Goal: Task Accomplishment & Management: Use online tool/utility

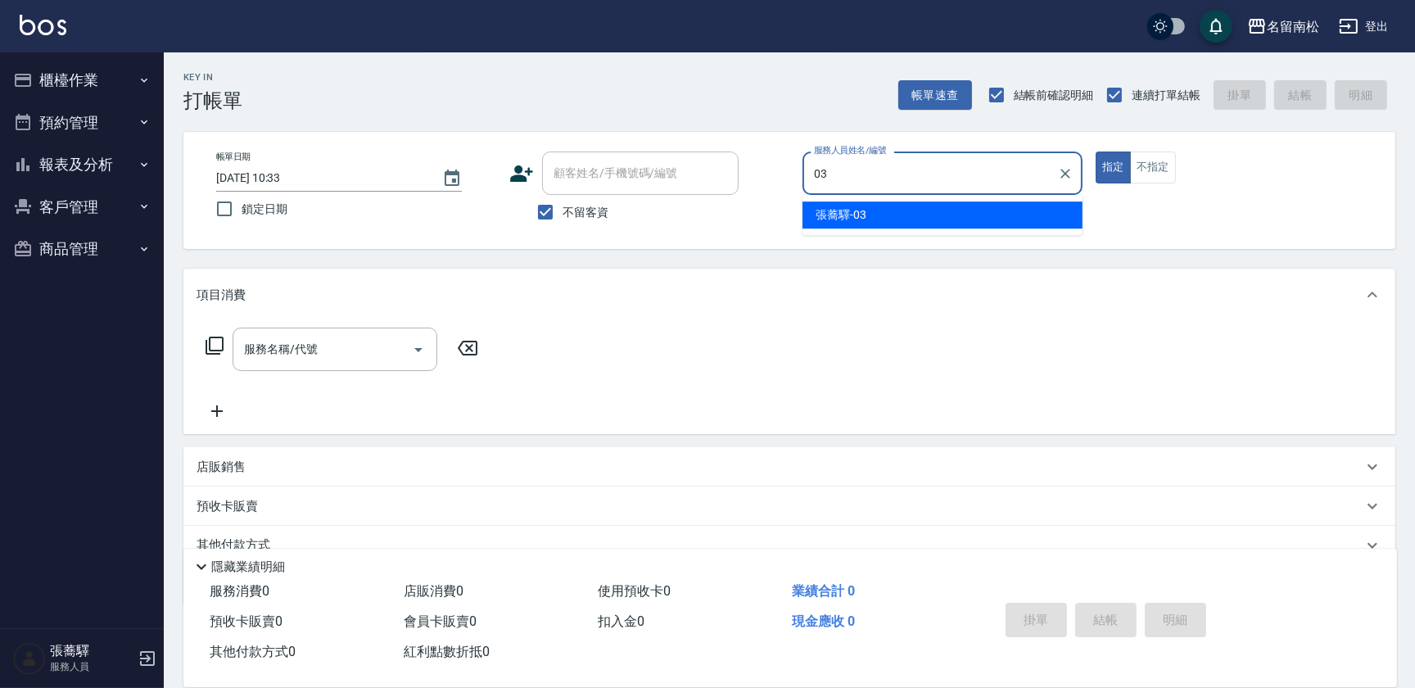
type input "[PERSON_NAME]-03"
type button "true"
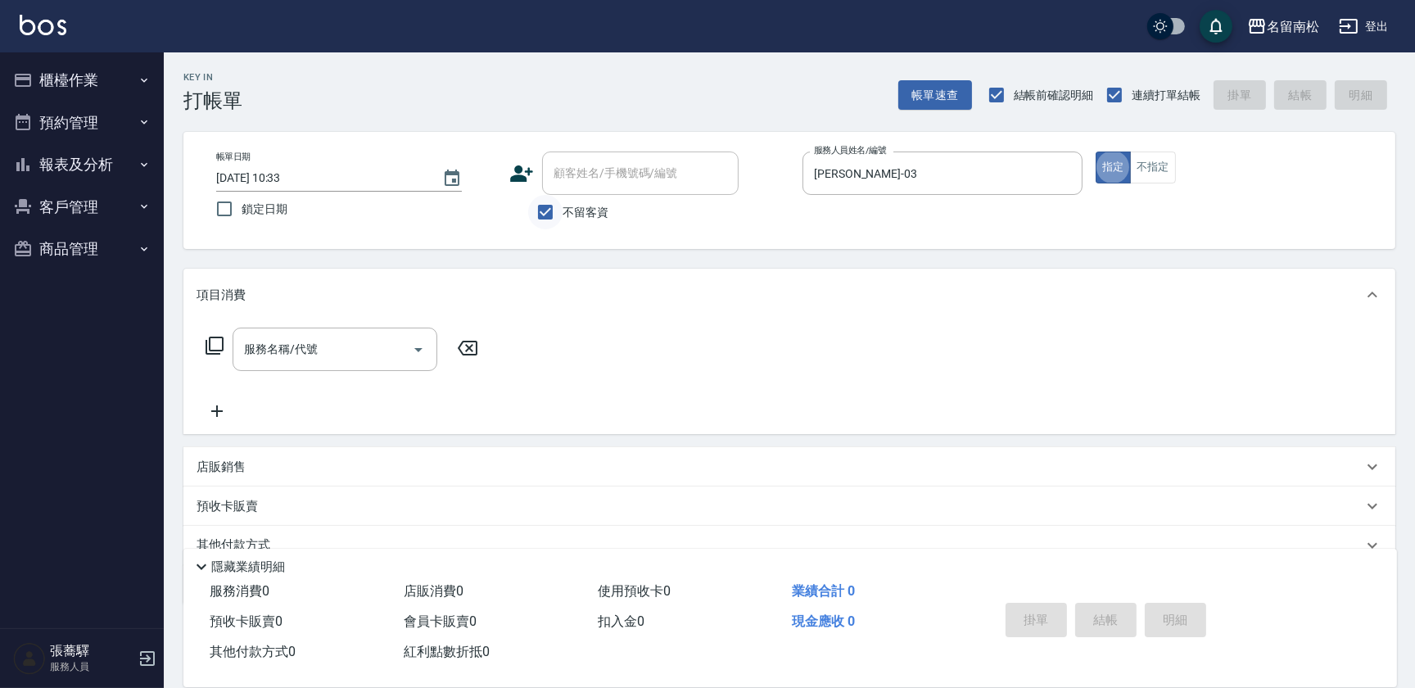
click at [548, 213] on input "不留客資" at bounding box center [545, 212] width 34 height 34
checkbox input "false"
click at [592, 192] on div "顧客姓名/手機號碼/編號" at bounding box center [640, 172] width 197 height 43
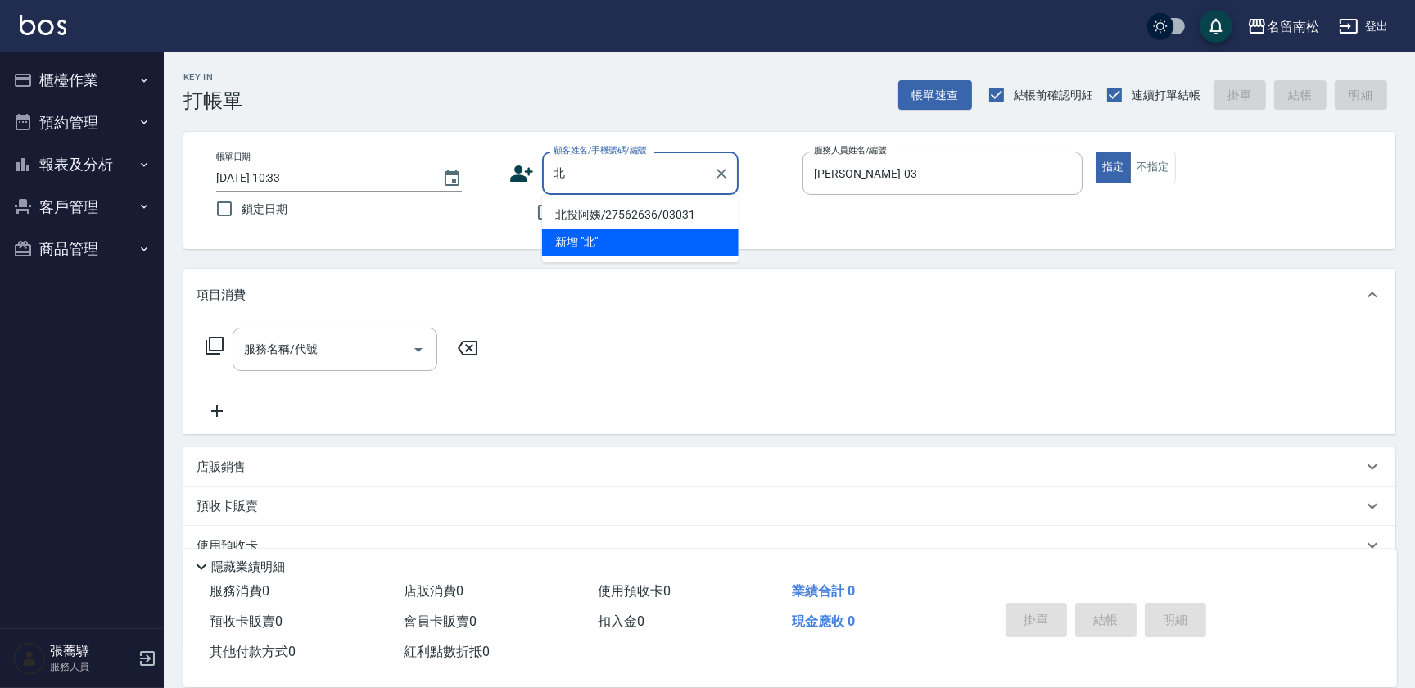
click at [622, 224] on li "北投阿姨/27562636/03031" at bounding box center [640, 214] width 197 height 27
type input "北投阿姨/27562636/03031"
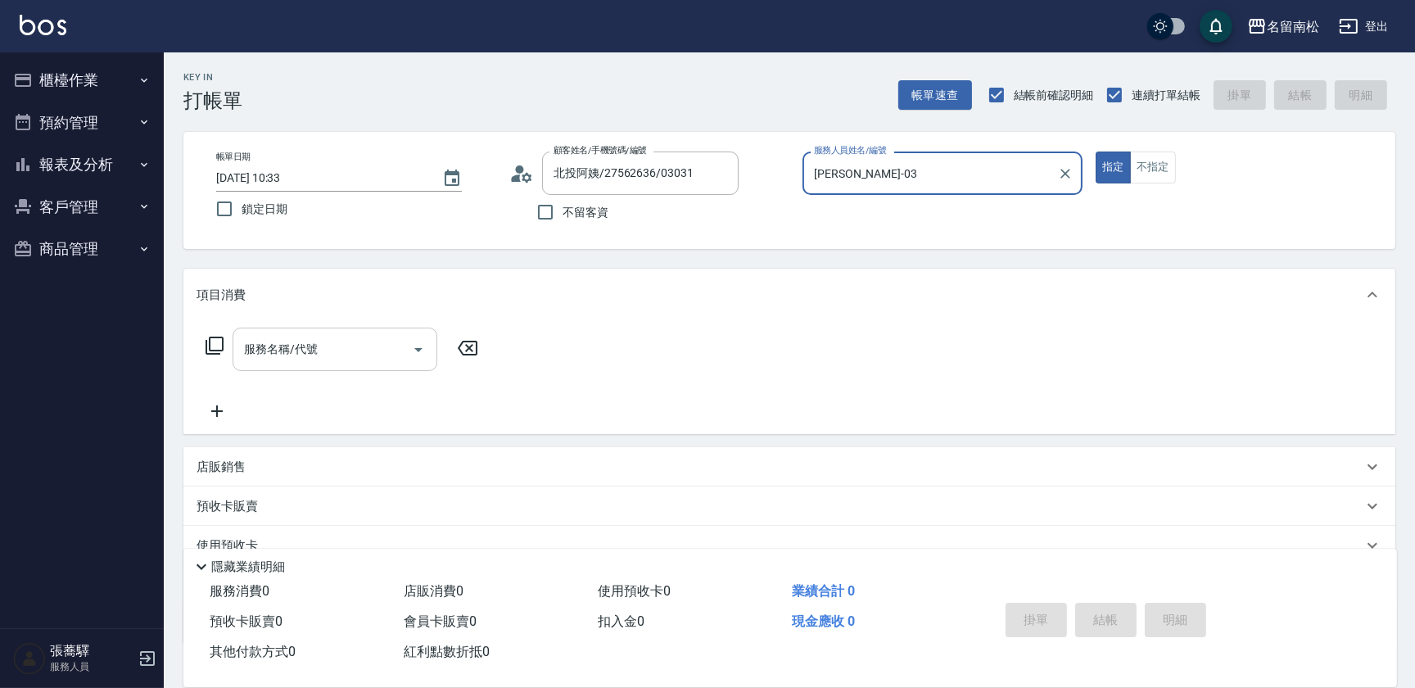
click at [317, 340] on input "服務名稱/代號" at bounding box center [322, 349] width 165 height 29
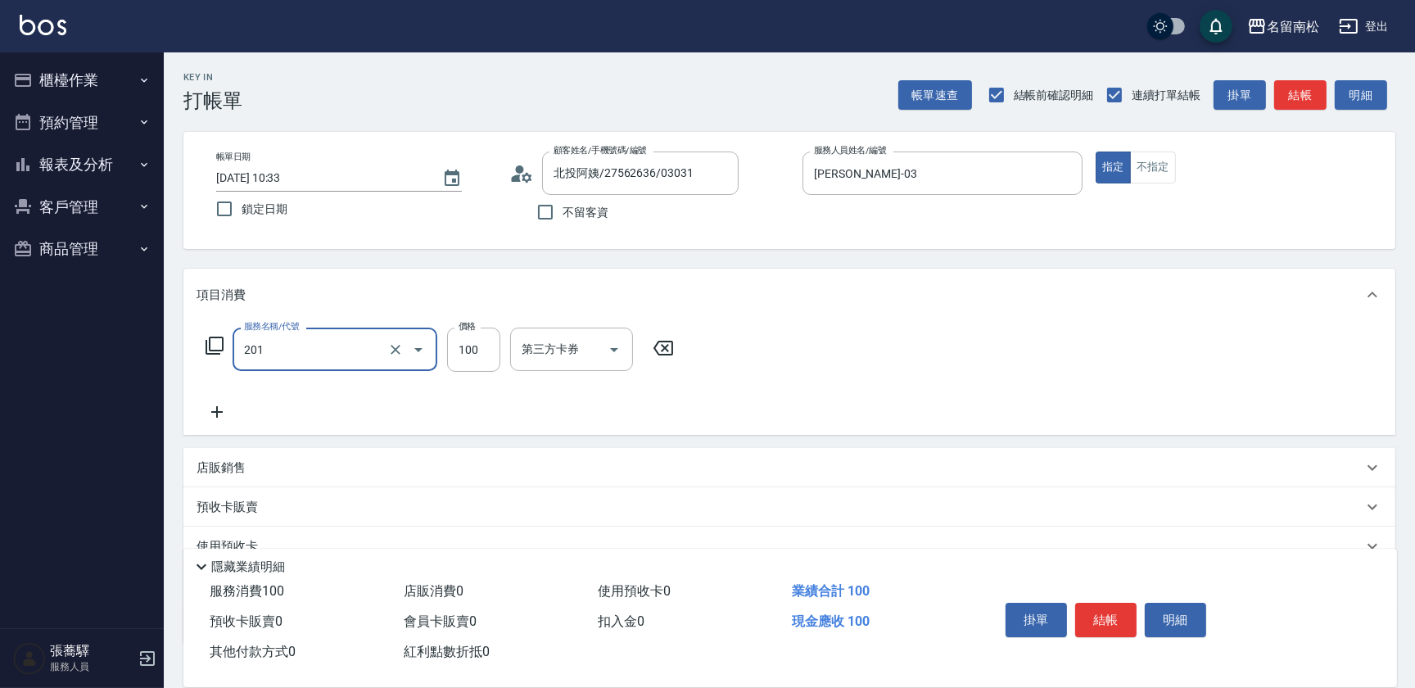
type input "洗髮[100](201)"
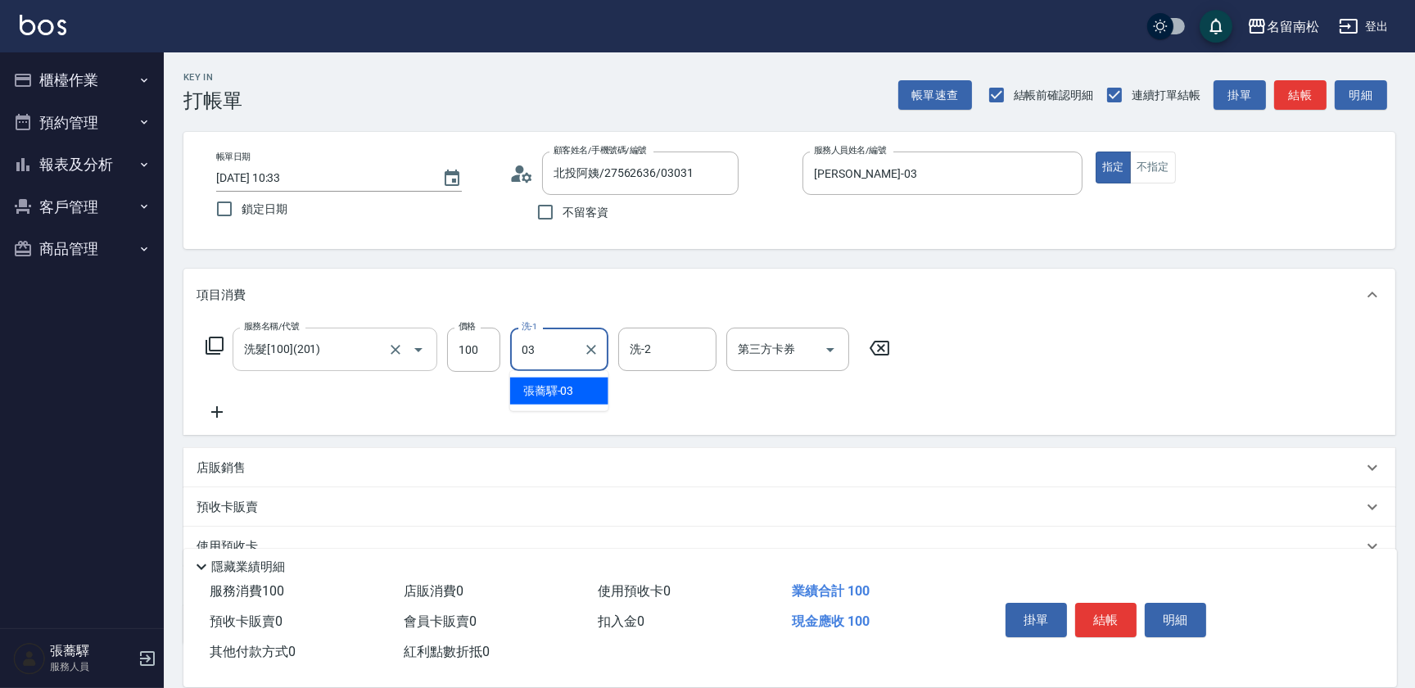
type input "[PERSON_NAME]-03"
click at [221, 410] on icon at bounding box center [217, 412] width 41 height 20
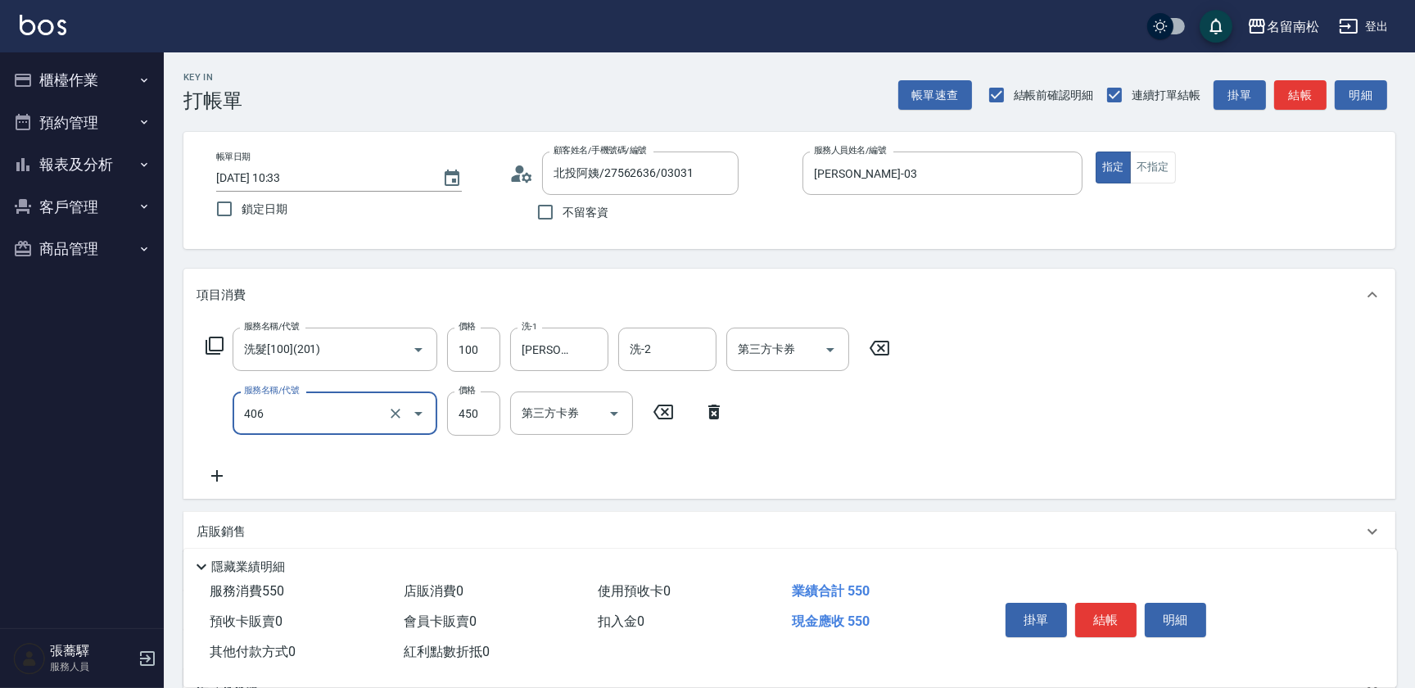
type input "剪髮(450)(406)"
click at [220, 467] on icon at bounding box center [217, 476] width 41 height 20
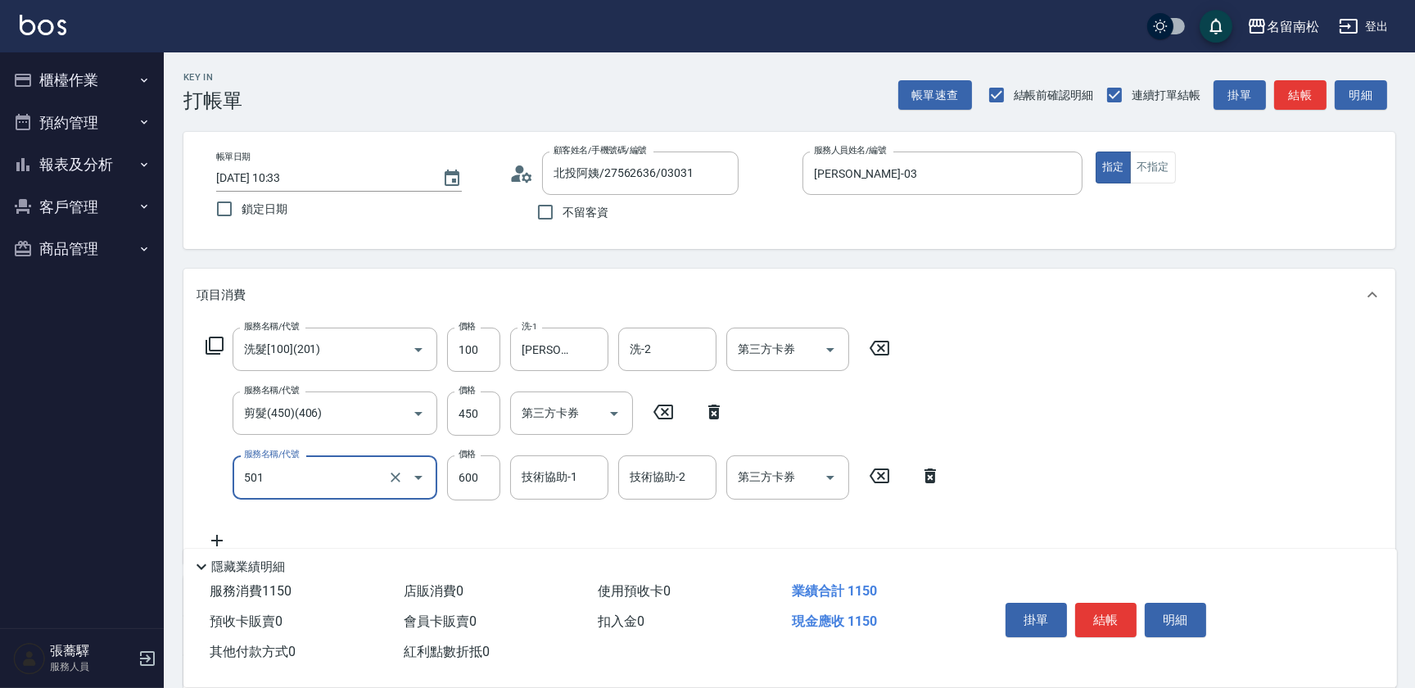
type input "自備染髮[600](501)"
type input "800"
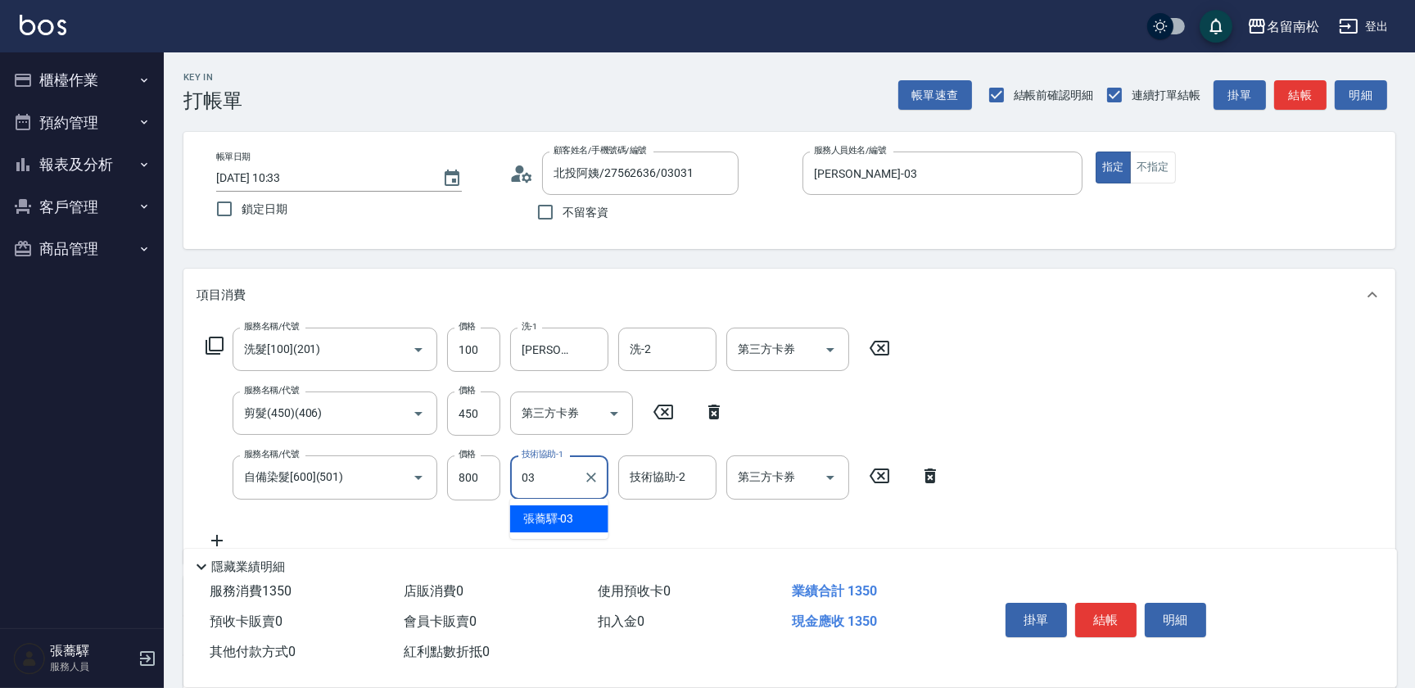
type input "[PERSON_NAME]-03"
click at [1093, 620] on button "結帳" at bounding box center [1105, 620] width 61 height 34
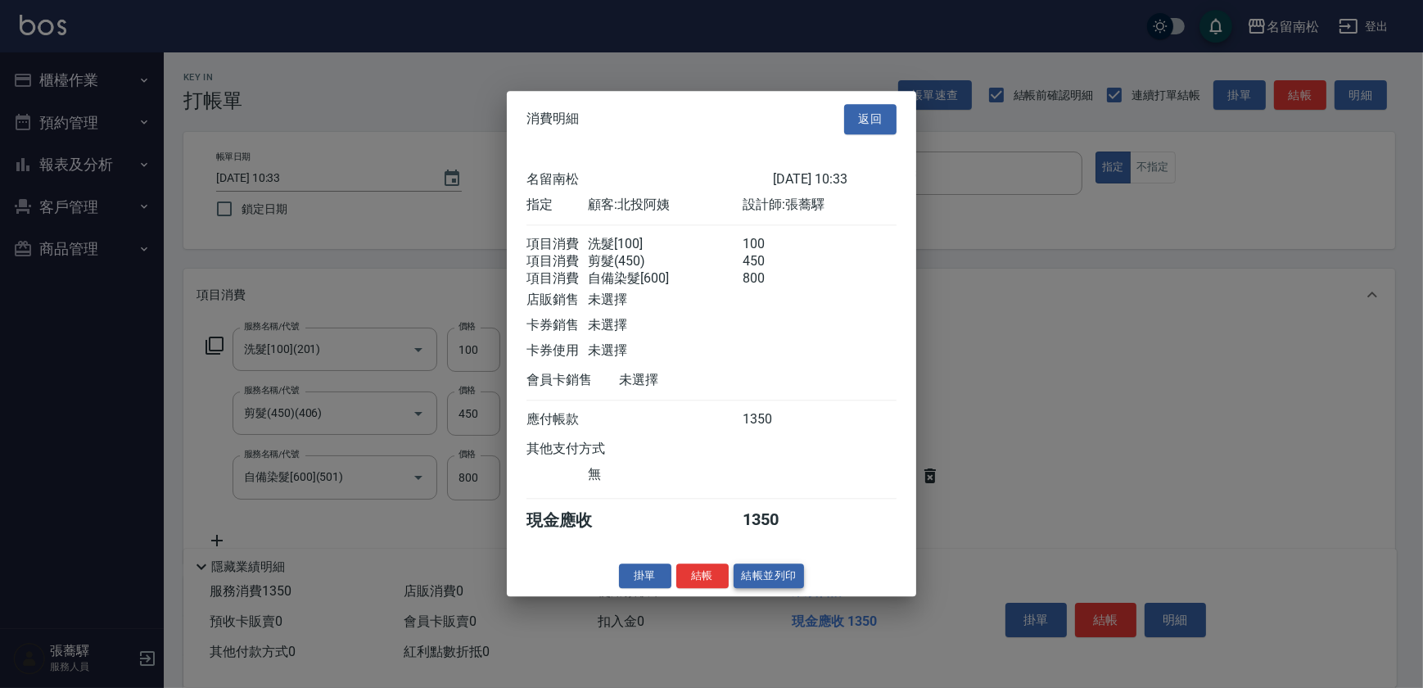
click at [776, 585] on button "結帳並列印" at bounding box center [769, 575] width 71 height 25
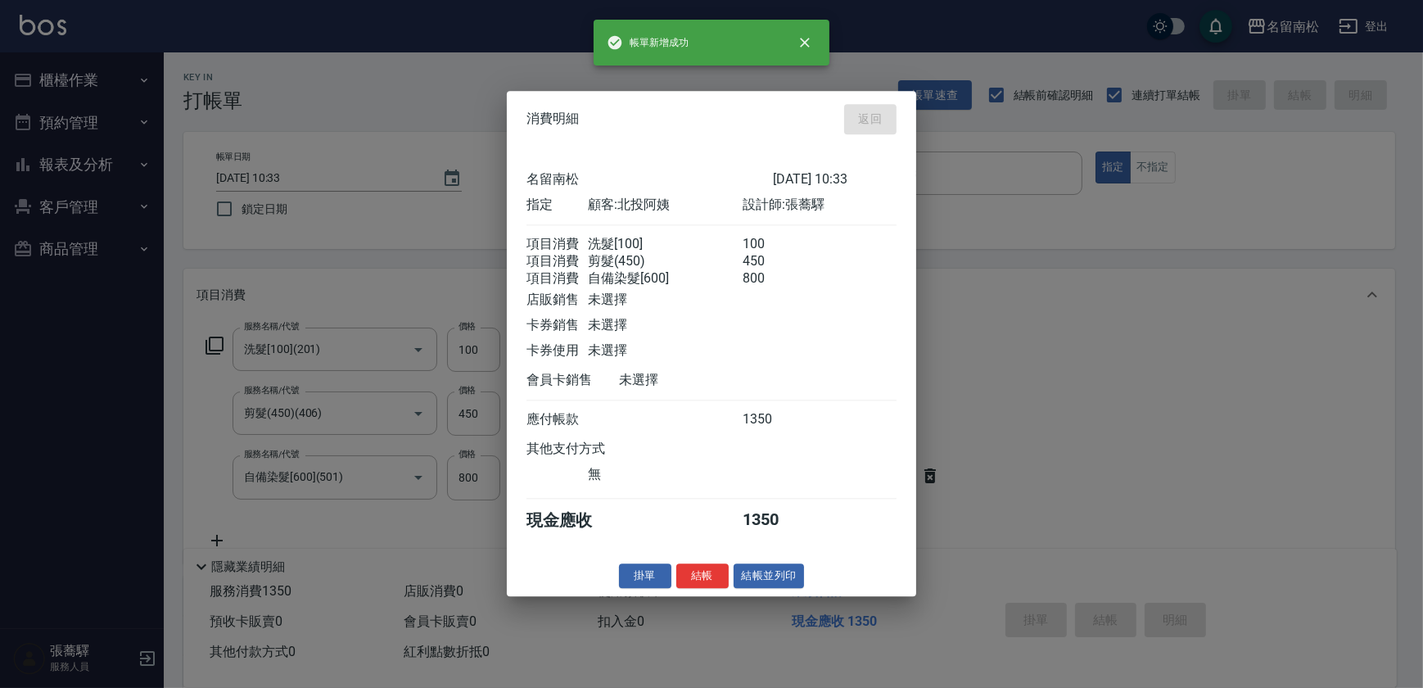
type input "[DATE] 11:03"
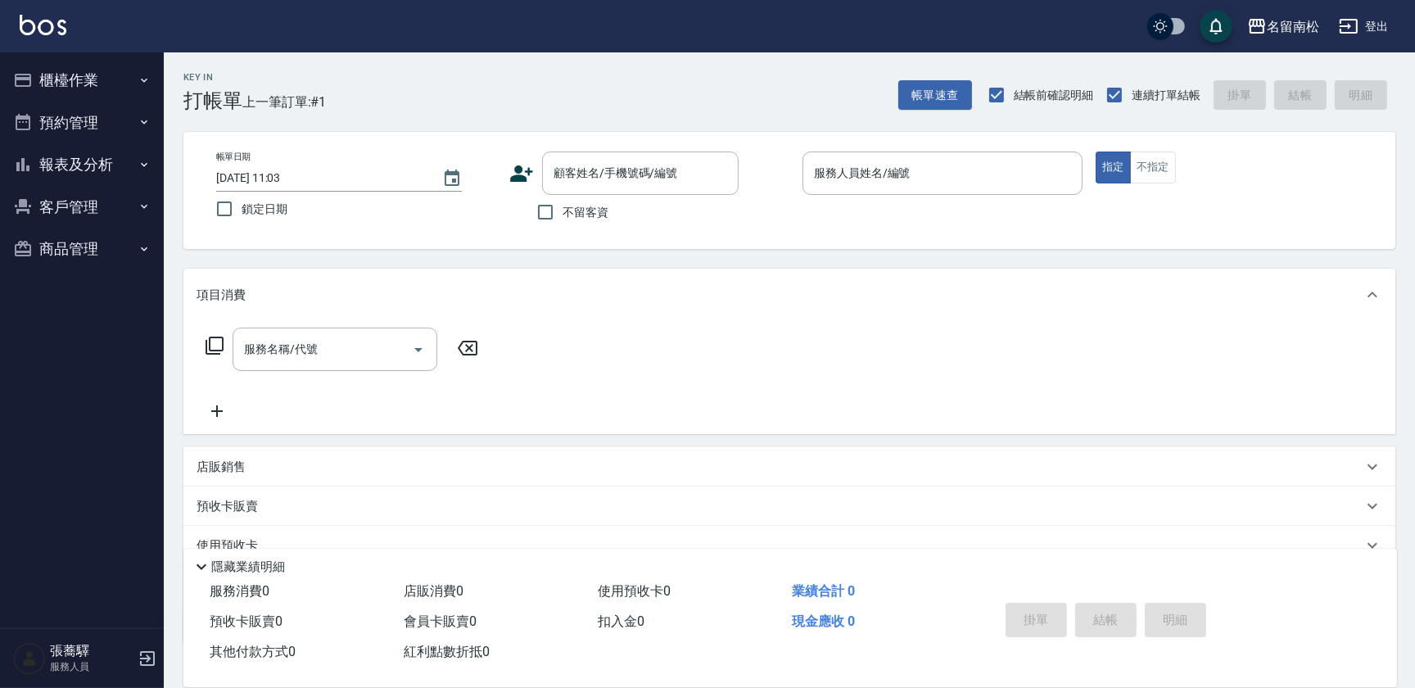
click at [145, 162] on icon "button" at bounding box center [144, 164] width 13 height 13
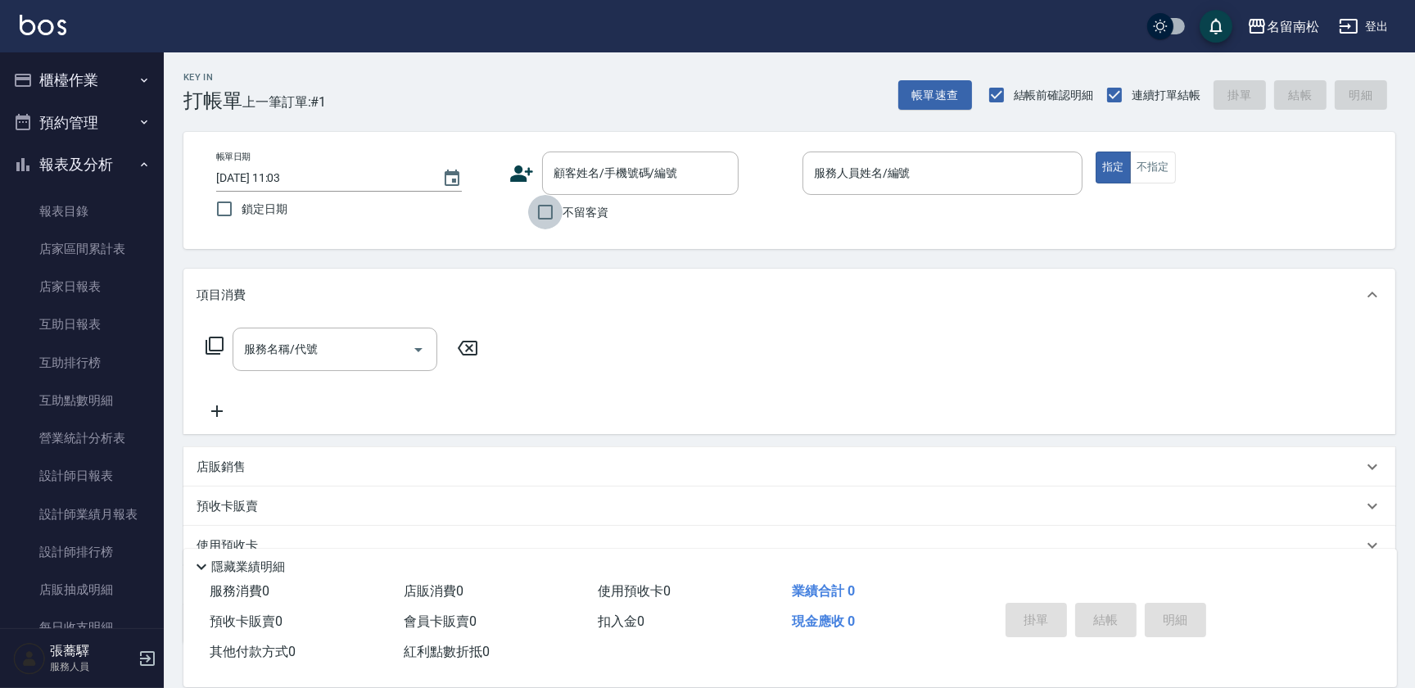
click at [541, 220] on input "不留客資" at bounding box center [545, 212] width 34 height 34
checkbox input "true"
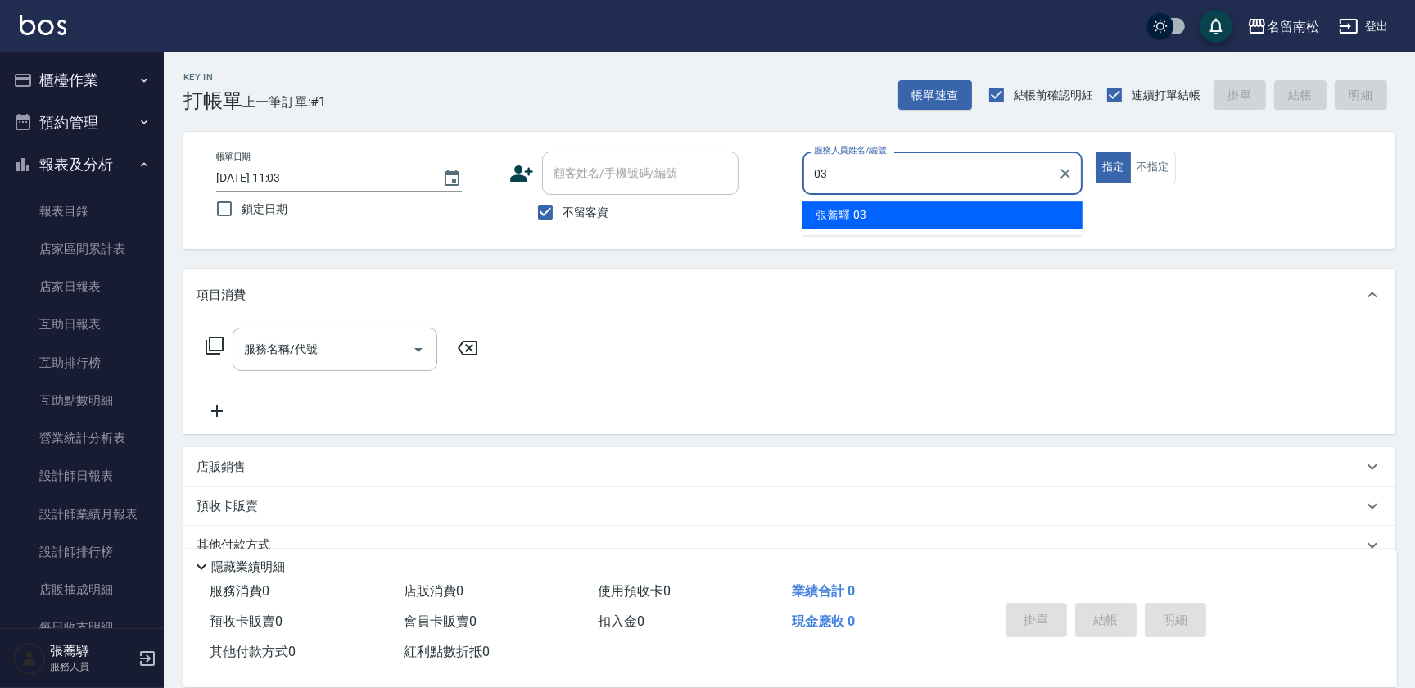
type input "[PERSON_NAME]-03"
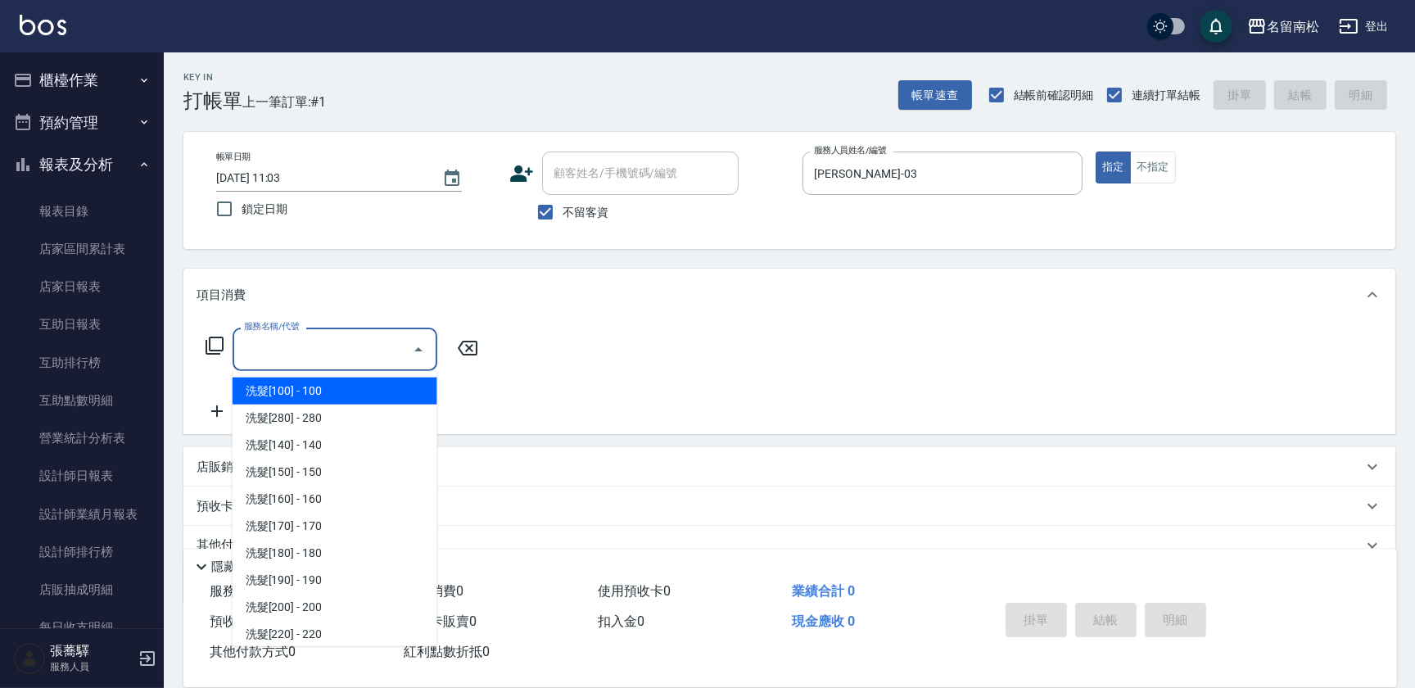
click at [339, 355] on input "服務名稱/代號" at bounding box center [322, 349] width 165 height 29
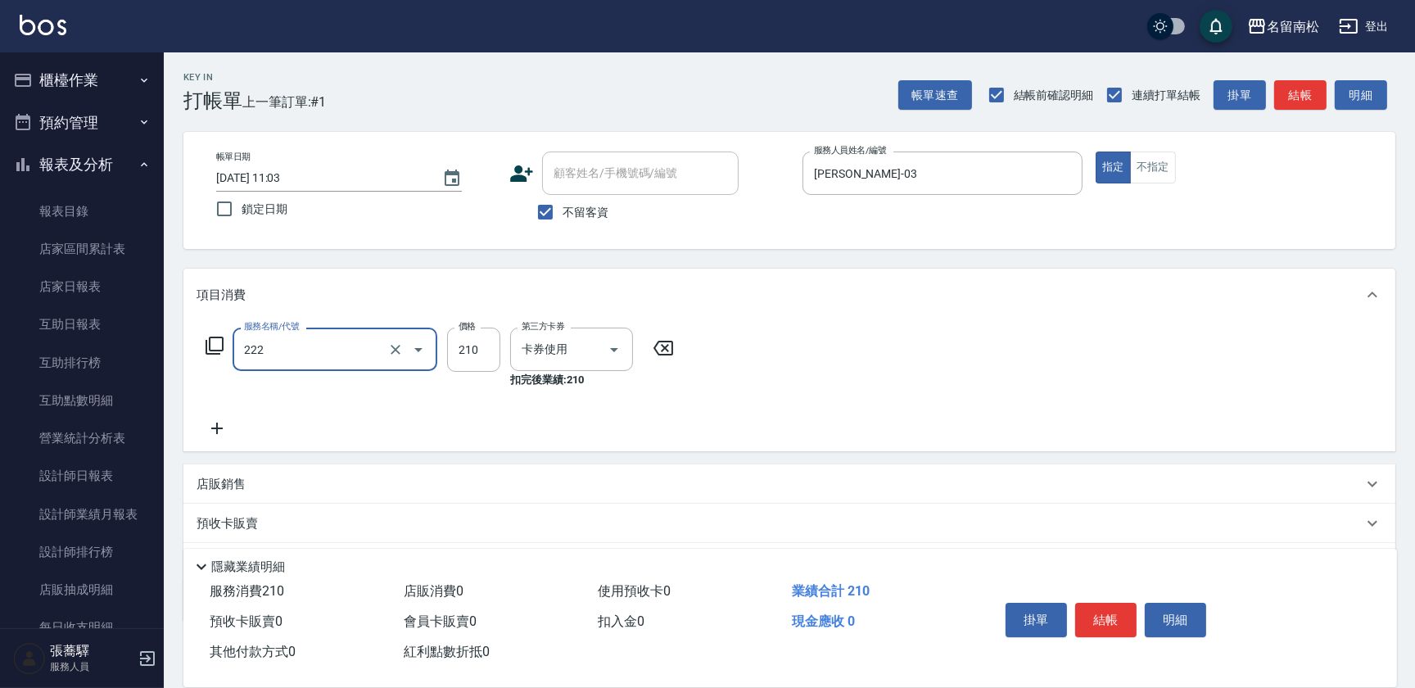
type input "洗髮卡券[210](222)"
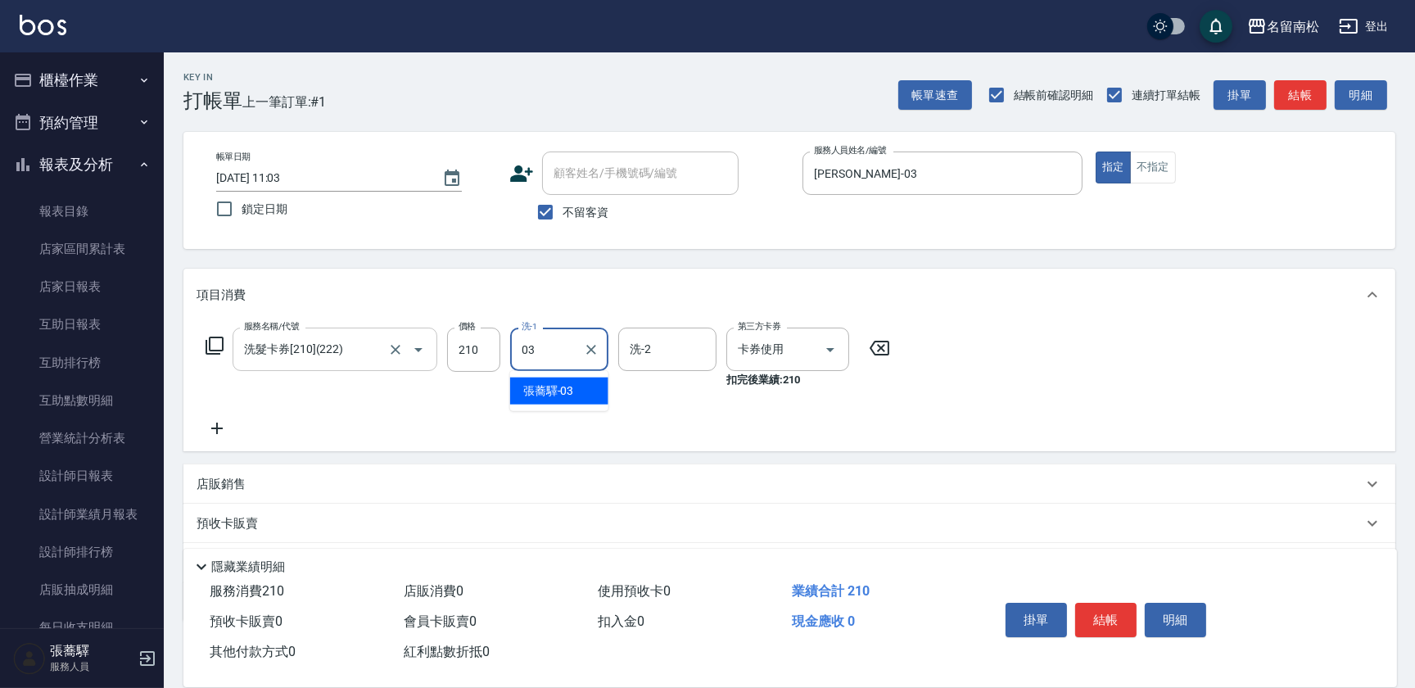
type input "[PERSON_NAME]-03"
click at [1123, 621] on button "結帳" at bounding box center [1105, 620] width 61 height 34
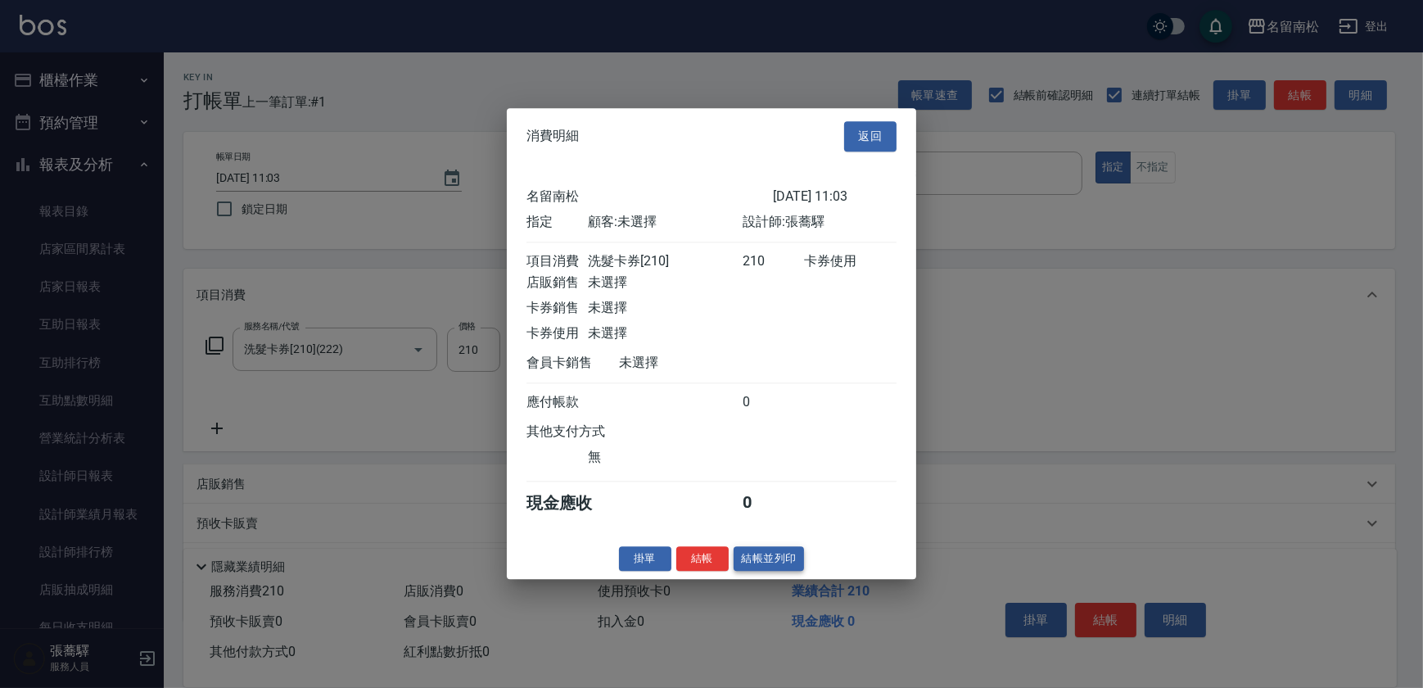
click at [781, 572] on button "結帳並列印" at bounding box center [769, 558] width 71 height 25
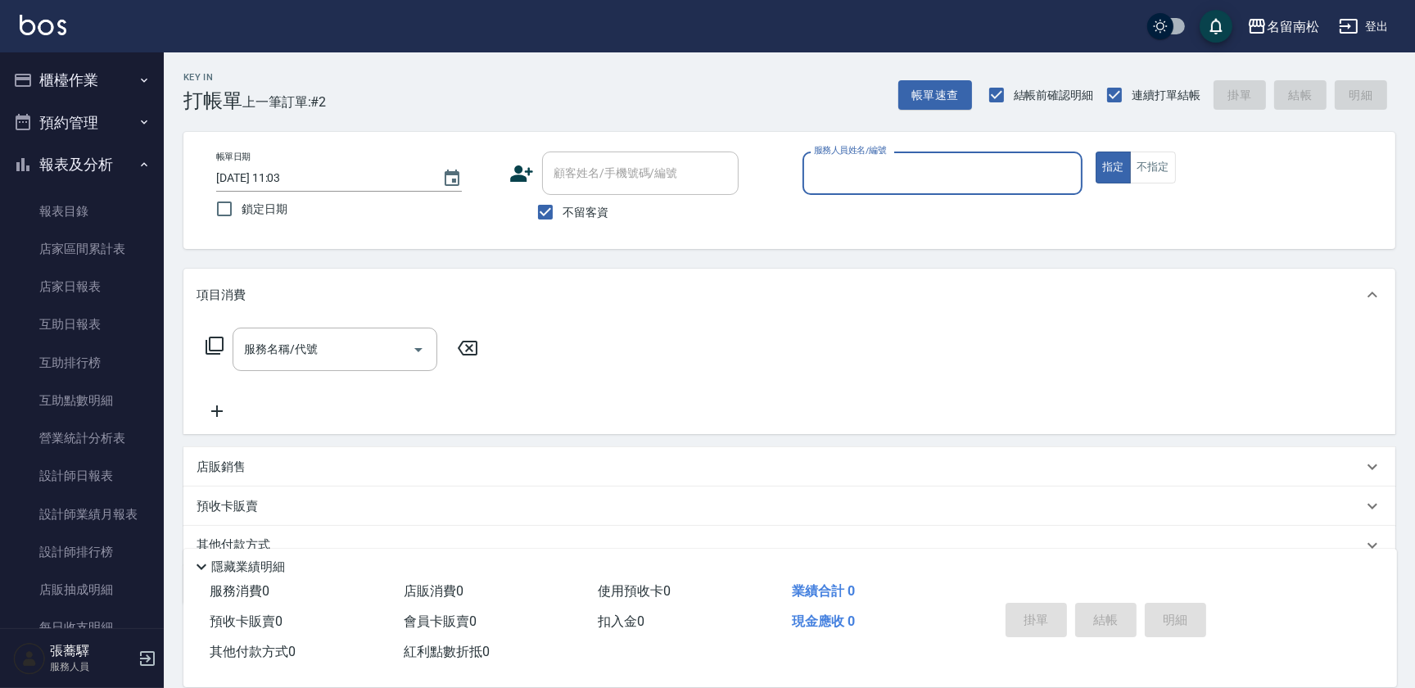
click at [871, 171] on div "服務人員姓名/編號 服務人員姓名/編號" at bounding box center [942, 172] width 280 height 43
type input "[PERSON_NAME]-03"
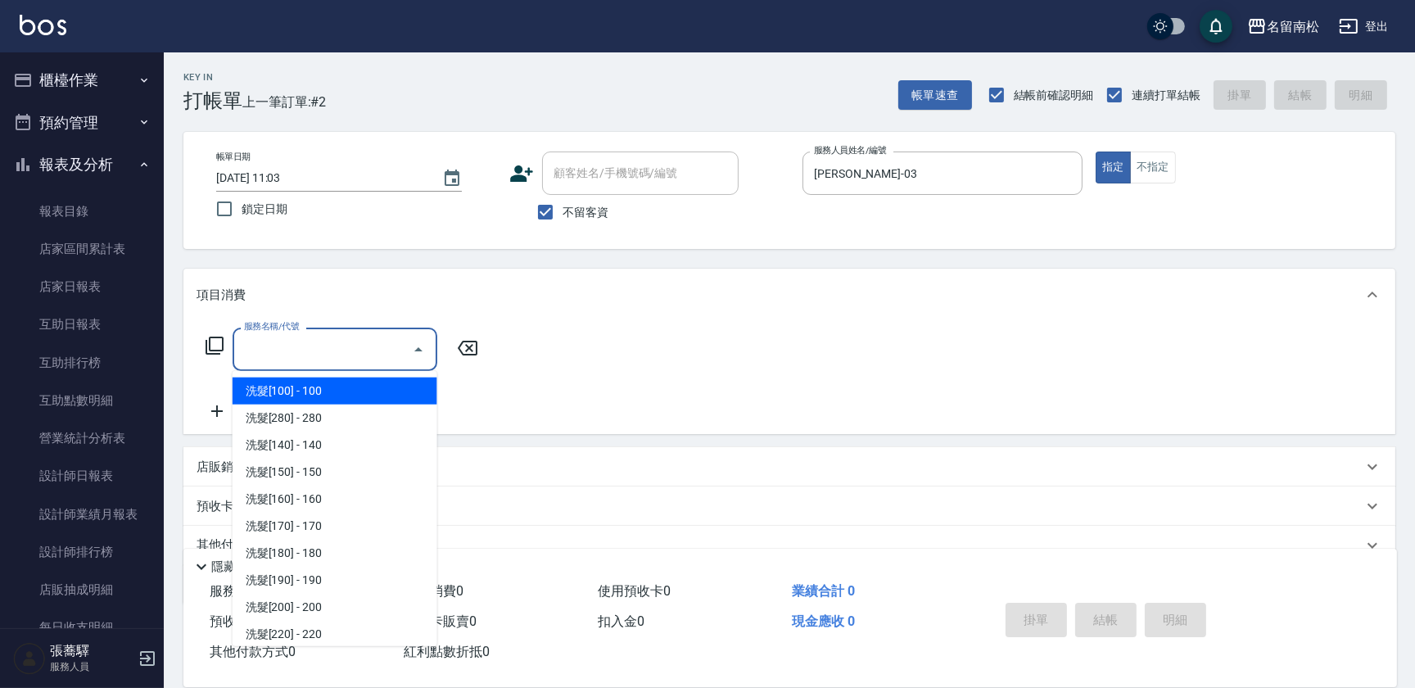
click at [289, 341] on input "服務名稱/代號" at bounding box center [322, 349] width 165 height 29
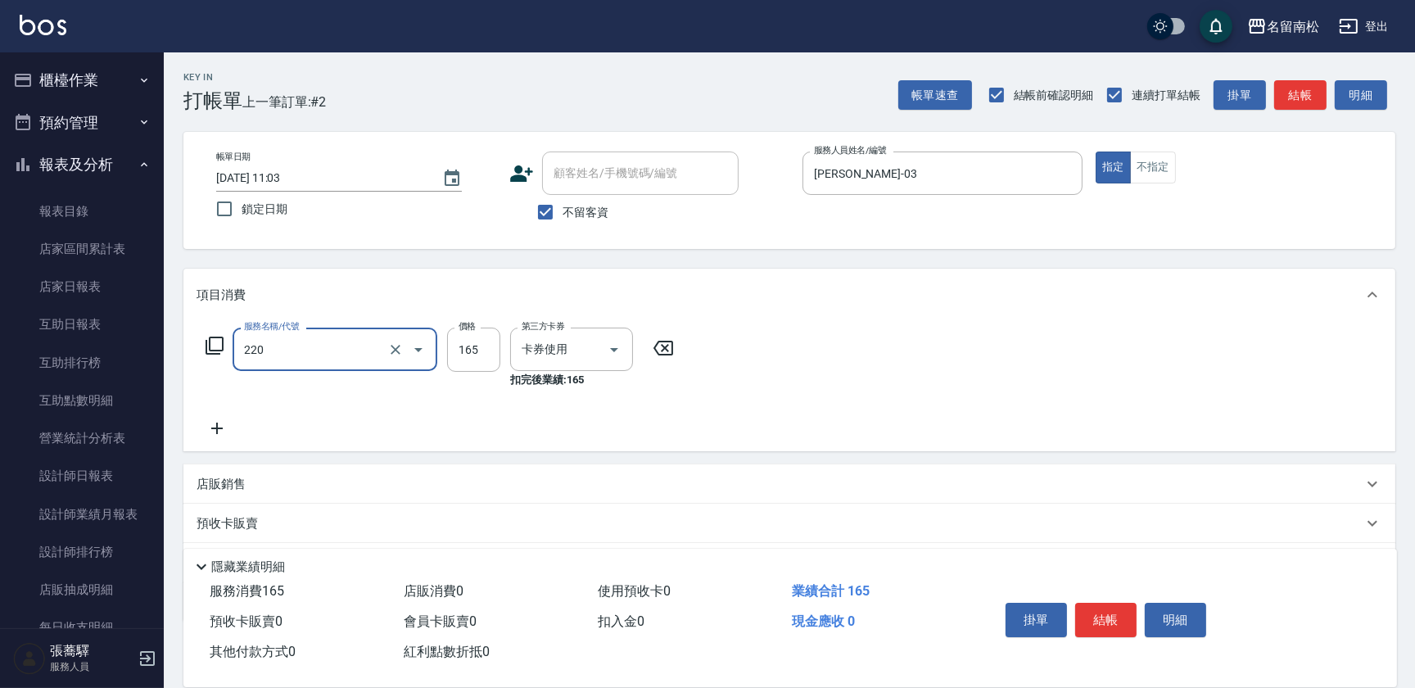
type input "洗髮卡券(165)(220)"
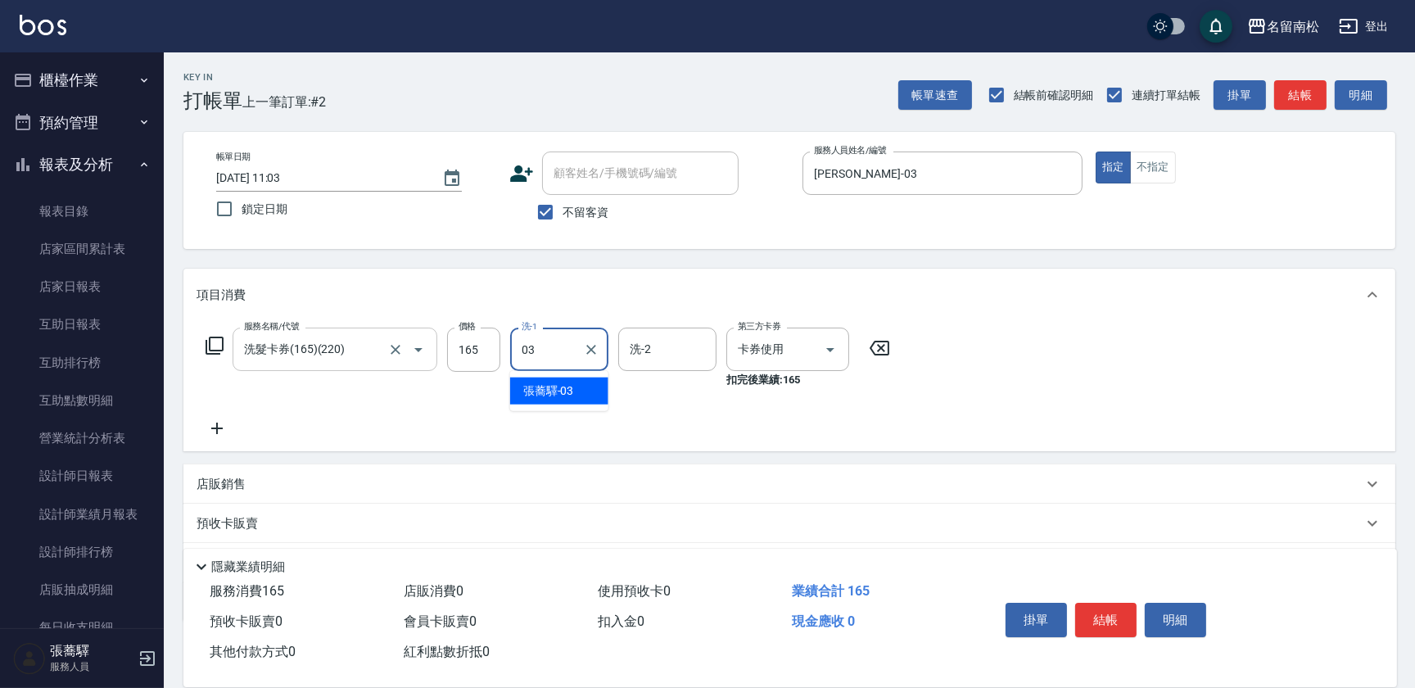
type input "[PERSON_NAME]-03"
click at [1134, 624] on button "結帳" at bounding box center [1105, 620] width 61 height 34
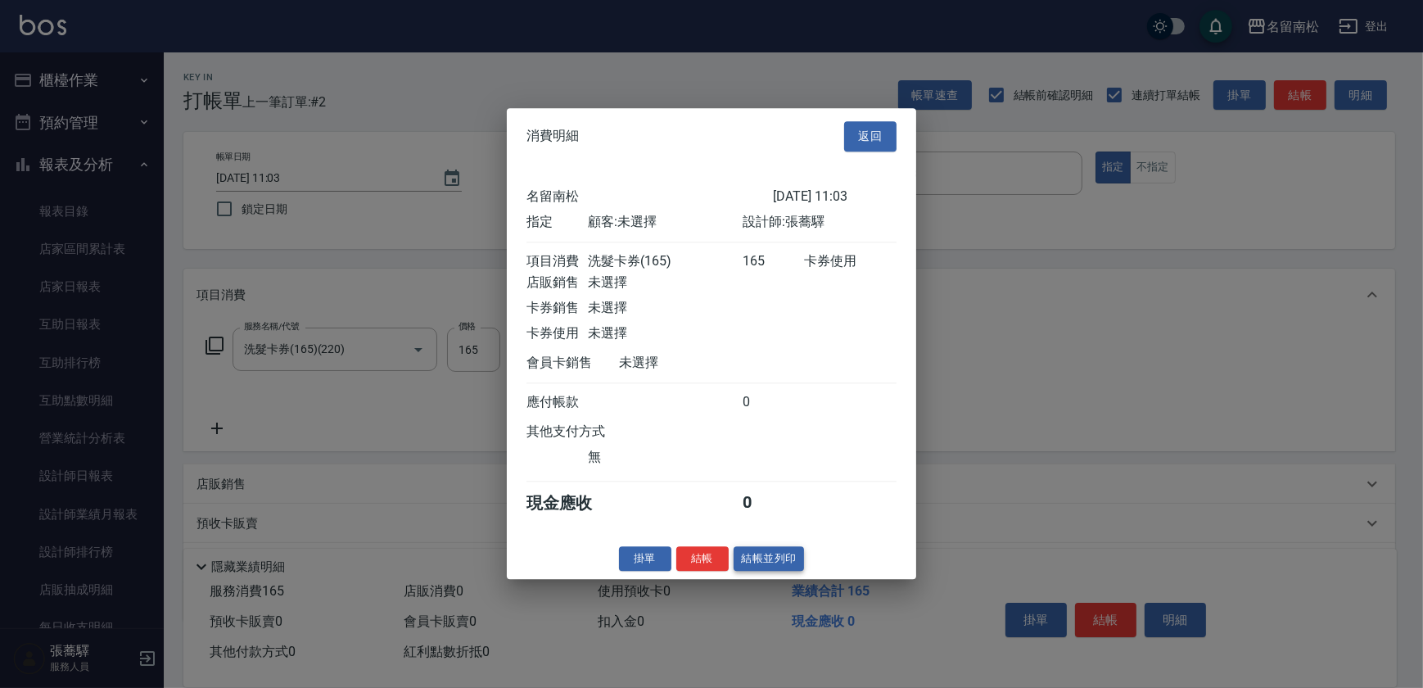
click at [779, 565] on button "結帳並列印" at bounding box center [769, 558] width 71 height 25
